Goal: Task Accomplishment & Management: Use online tool/utility

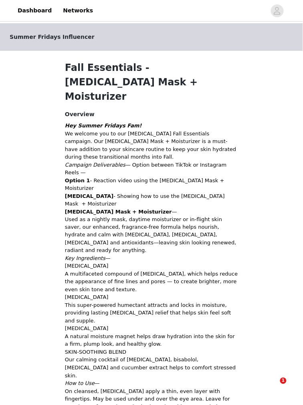
click at [167, 263] on p "[MEDICAL_DATA] A multifaceted compound of [MEDICAL_DATA], which helps reduce th…" at bounding box center [151, 278] width 173 height 31
click at [136, 208] on p "[MEDICAL_DATA] Mask + Moisturizer — Used as a nightly mask, daytime moisturizer…" at bounding box center [151, 231] width 173 height 47
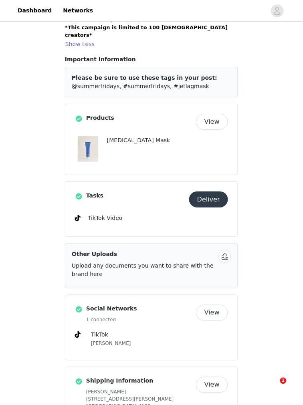
scroll to position [398, 0]
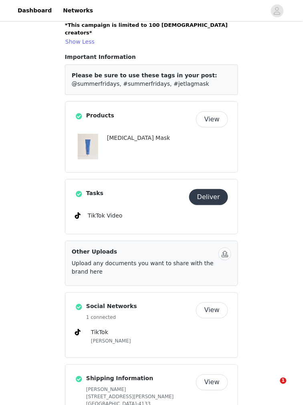
click at [209, 189] on button "Deliver" at bounding box center [208, 197] width 39 height 16
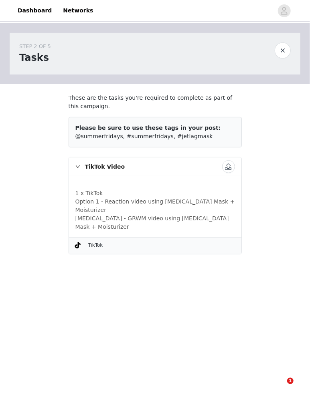
click at [229, 165] on button "button" at bounding box center [228, 166] width 13 height 13
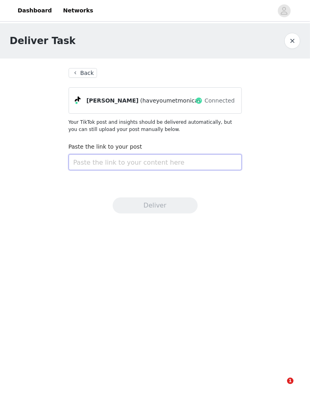
paste input "[URL][DOMAIN_NAME]"
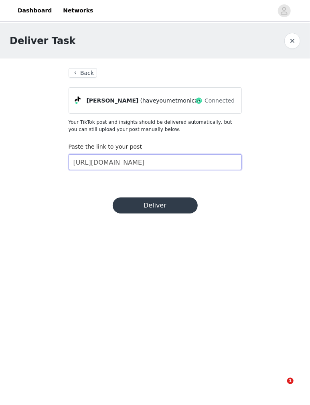
type input "[URL][DOMAIN_NAME]"
click at [169, 207] on button "Deliver" at bounding box center [155, 206] width 85 height 16
